Goal: Information Seeking & Learning: Learn about a topic

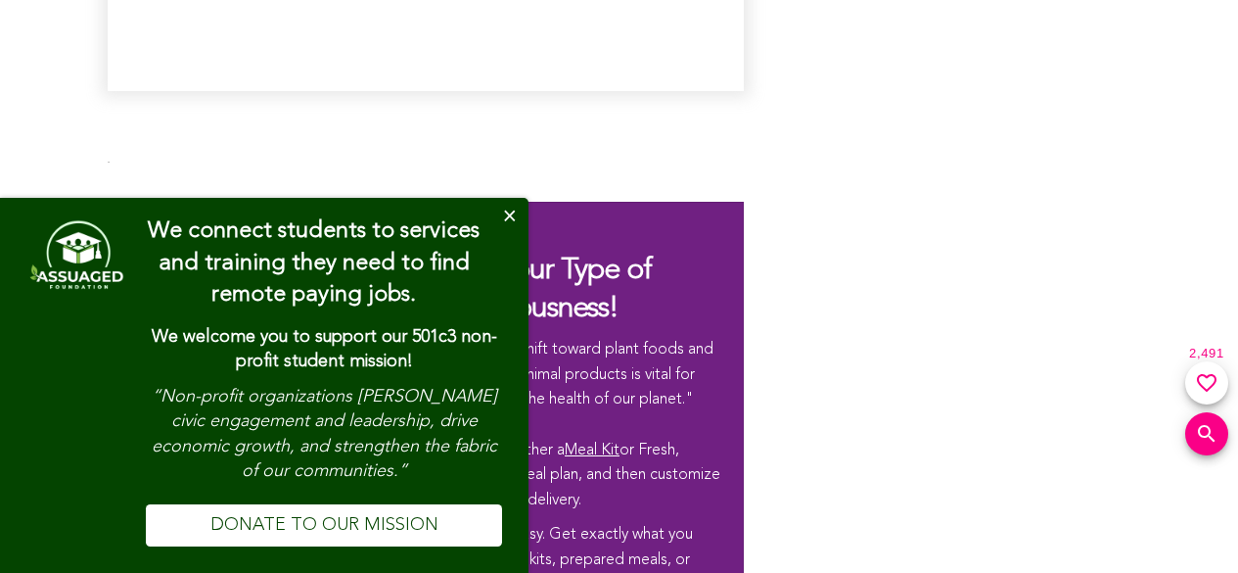
scroll to position [11109, 0]
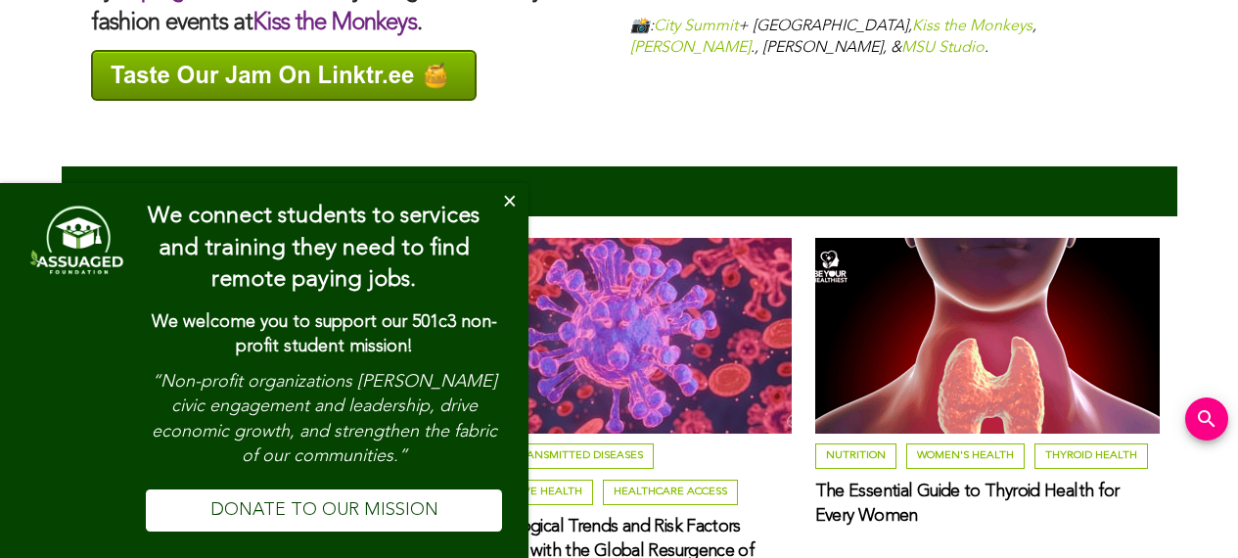
scroll to position [5810, 0]
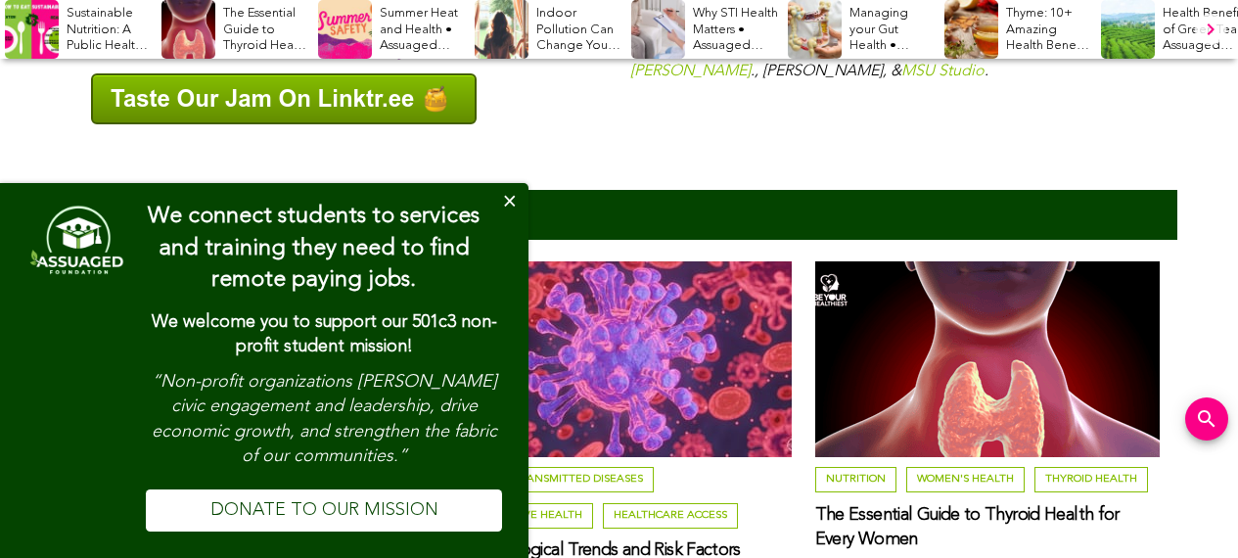
click at [109, 261] on img at bounding box center [250, 359] width 345 height 196
